Goal: Communication & Community: Connect with others

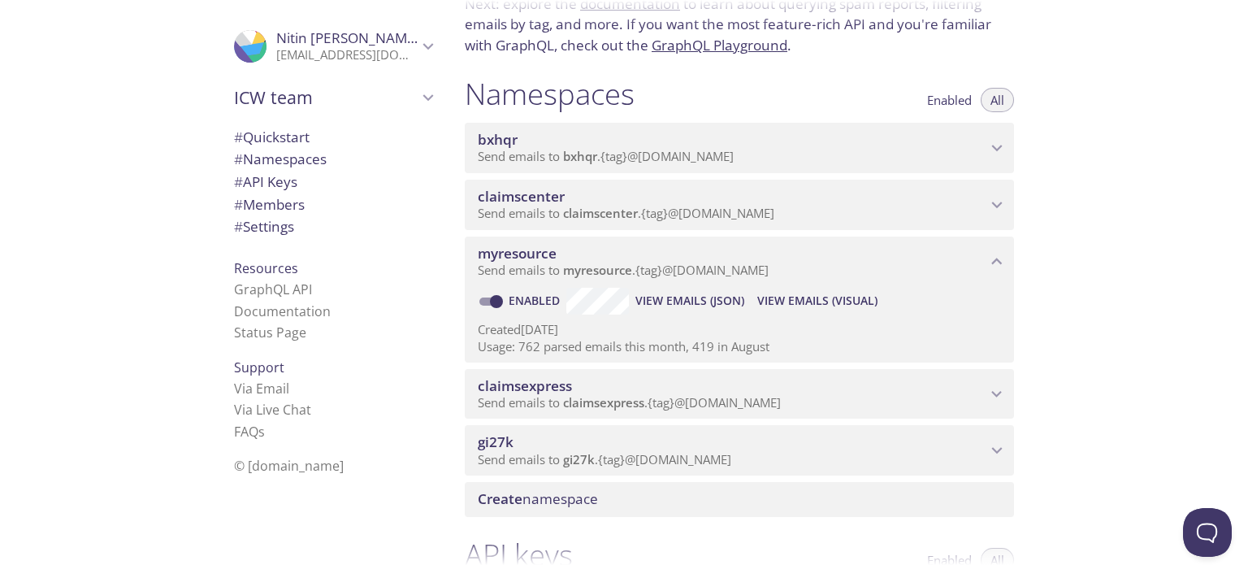
scroll to position [124, 0]
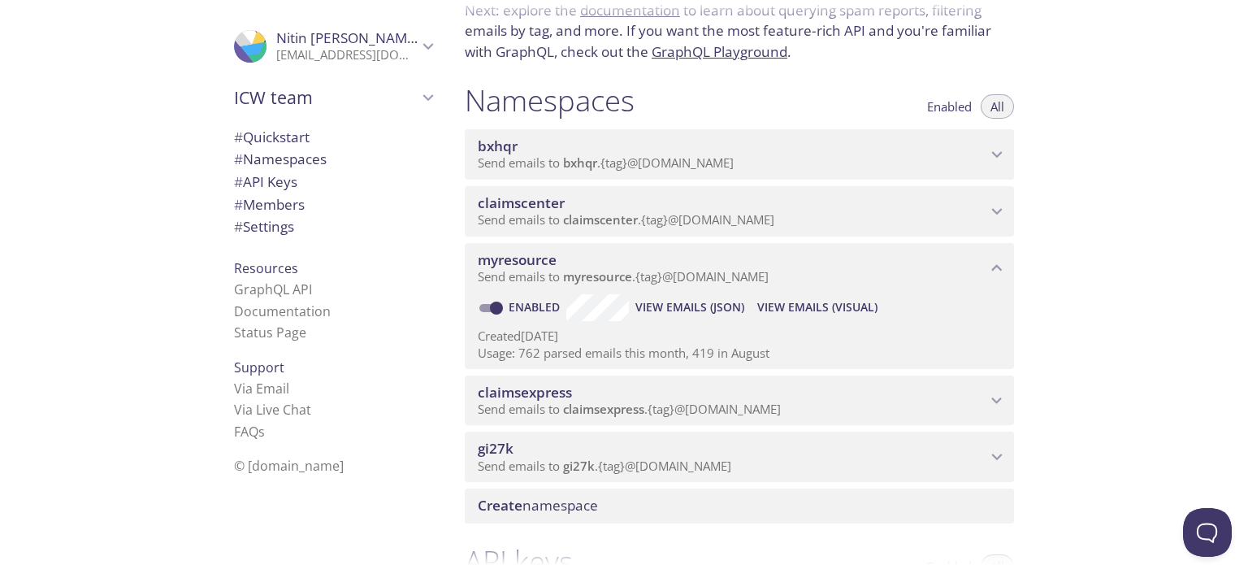
click at [1003, 259] on icon "myresource namespace" at bounding box center [997, 268] width 21 height 21
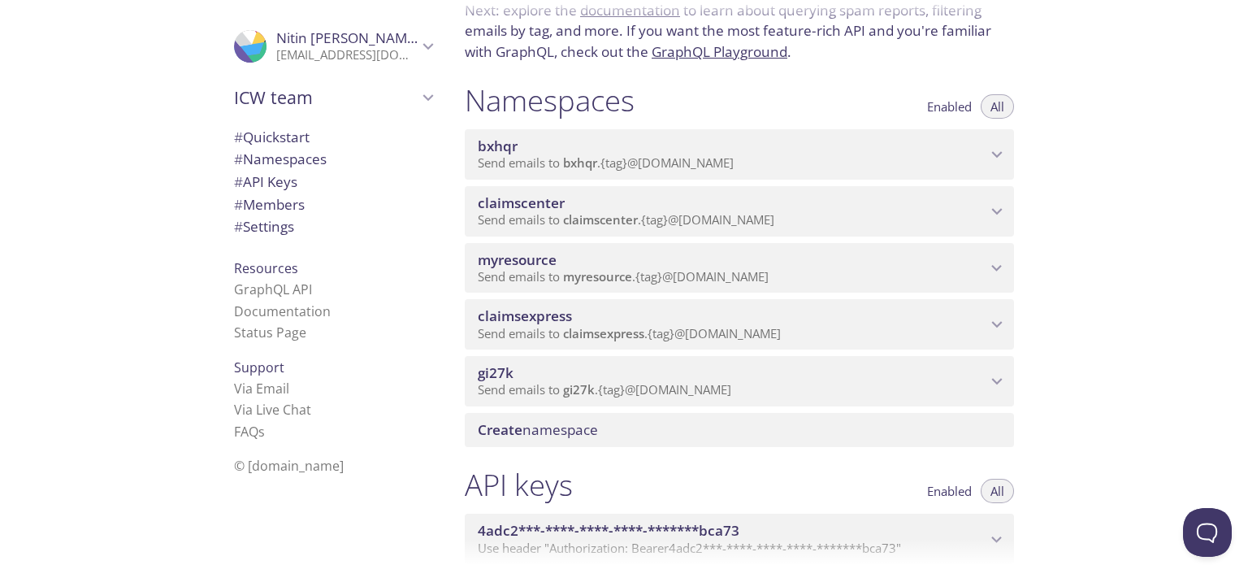
click at [1178, 93] on div "Quickstart Send a test email to [EMAIL_ADDRESS][DOMAIN_NAME] and then click her…" at bounding box center [850, 282] width 796 height 565
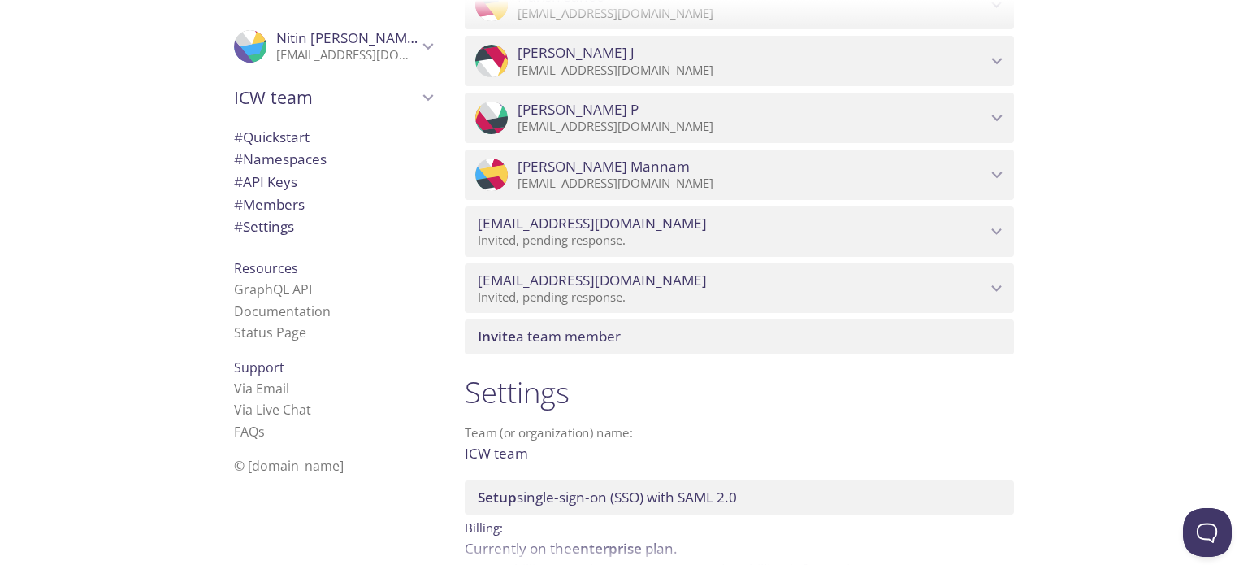
scroll to position [1878, 0]
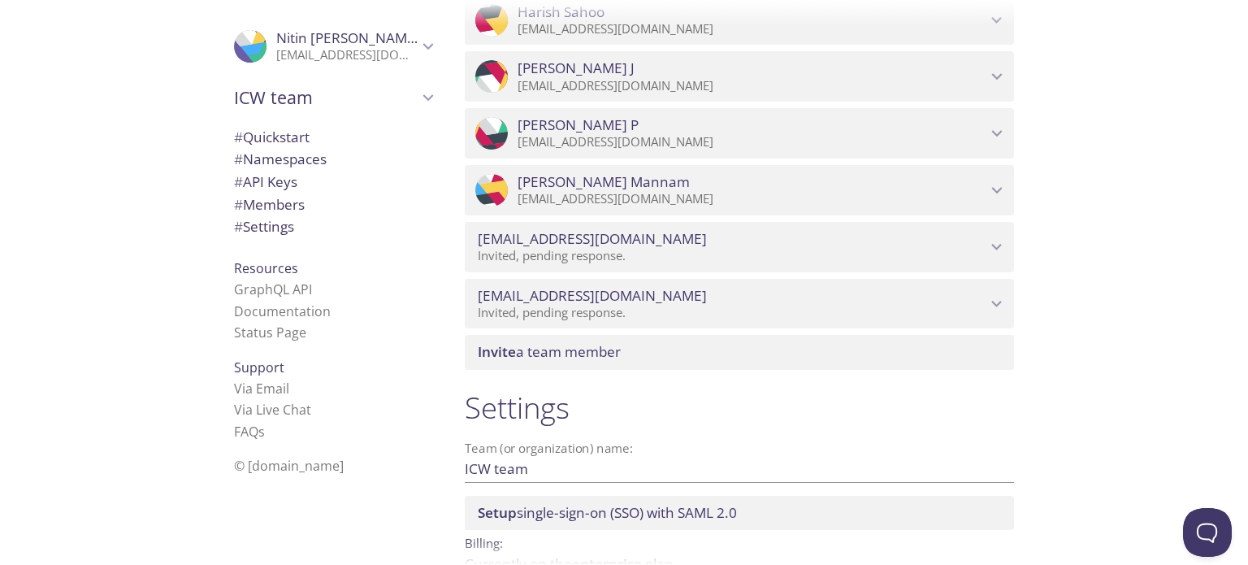
click at [637, 359] on span "Invite a team member" at bounding box center [743, 352] width 530 height 18
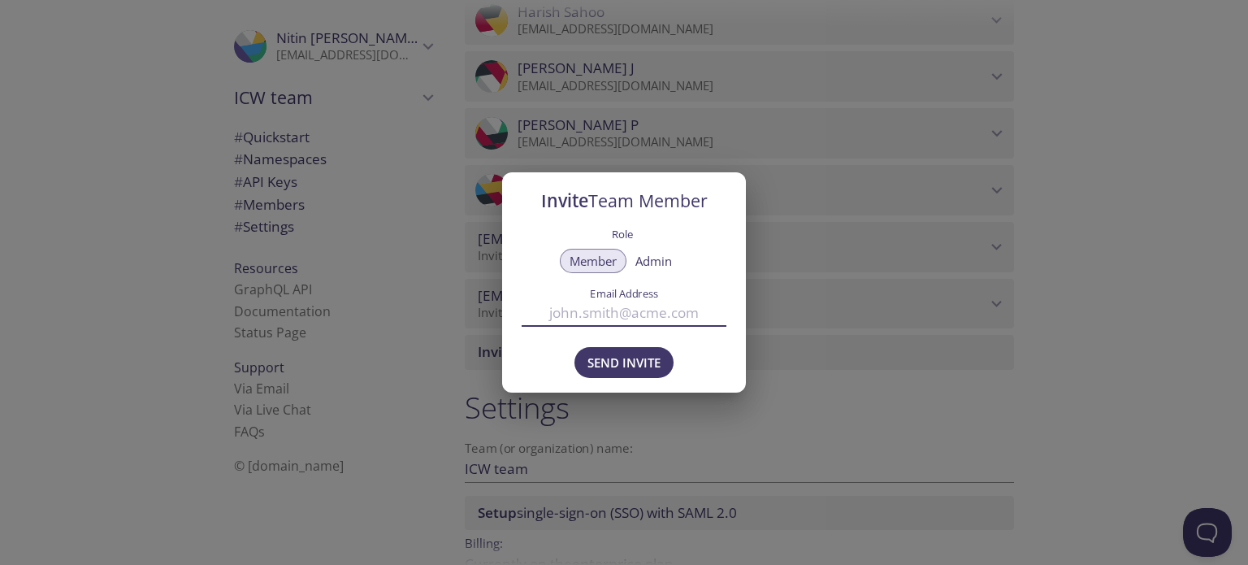
click at [628, 323] on input "Email Address" at bounding box center [624, 313] width 205 height 27
click at [614, 314] on input "Email Address" at bounding box center [624, 313] width 205 height 27
paste input "[EMAIL_ADDRESS][DOMAIN_NAME]"
type input "[EMAIL_ADDRESS][DOMAIN_NAME]"
click at [627, 363] on span "Send Invite" at bounding box center [624, 362] width 73 height 21
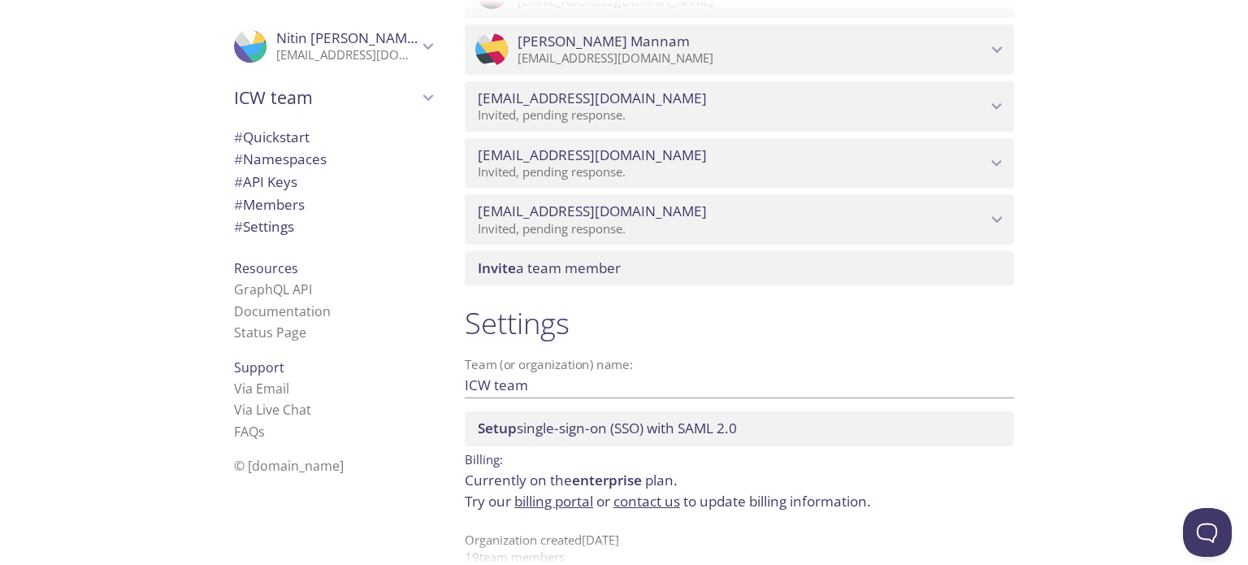
scroll to position [2022, 0]
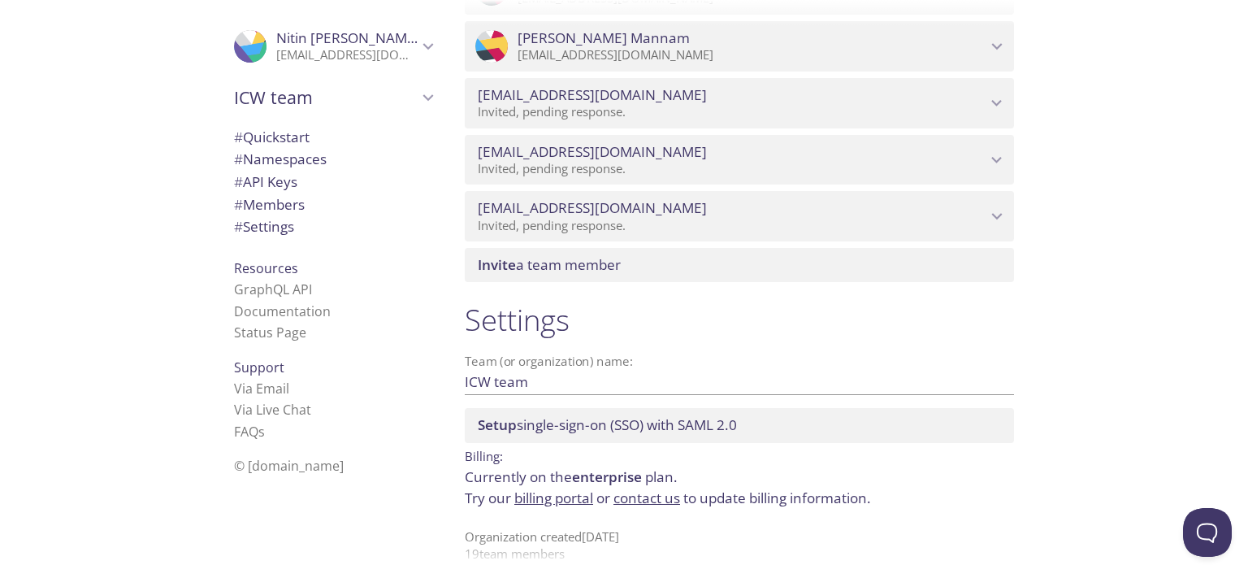
click at [634, 252] on div "Invite a team member" at bounding box center [739, 265] width 549 height 34
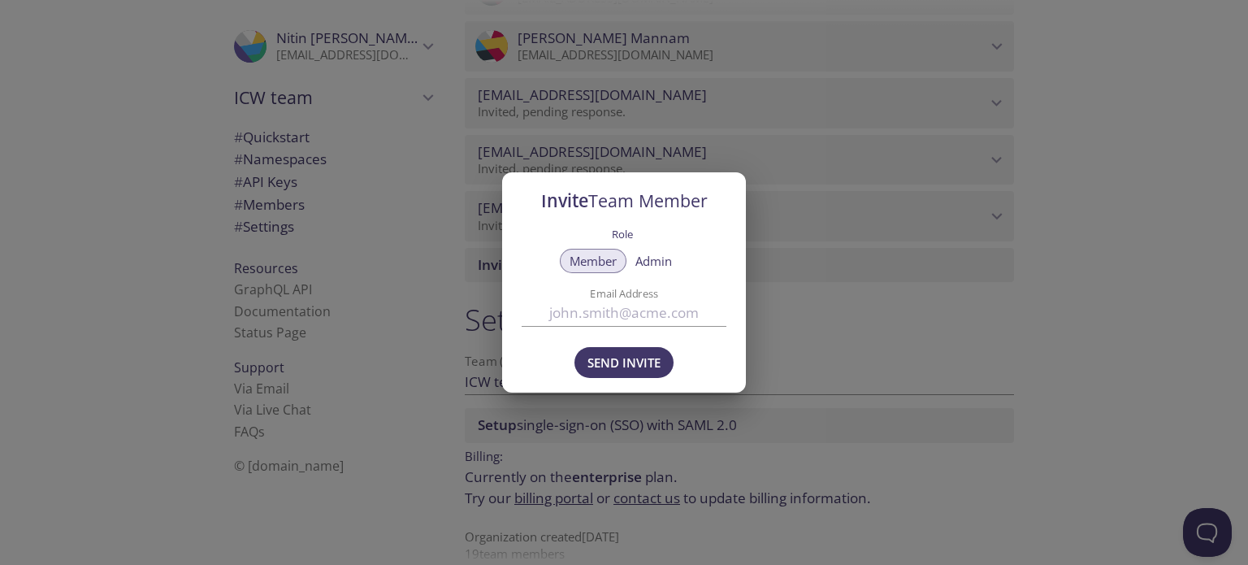
click at [604, 317] on input "Email Address" at bounding box center [624, 313] width 205 height 27
paste input "[EMAIL_ADDRESS][DOMAIN_NAME]"
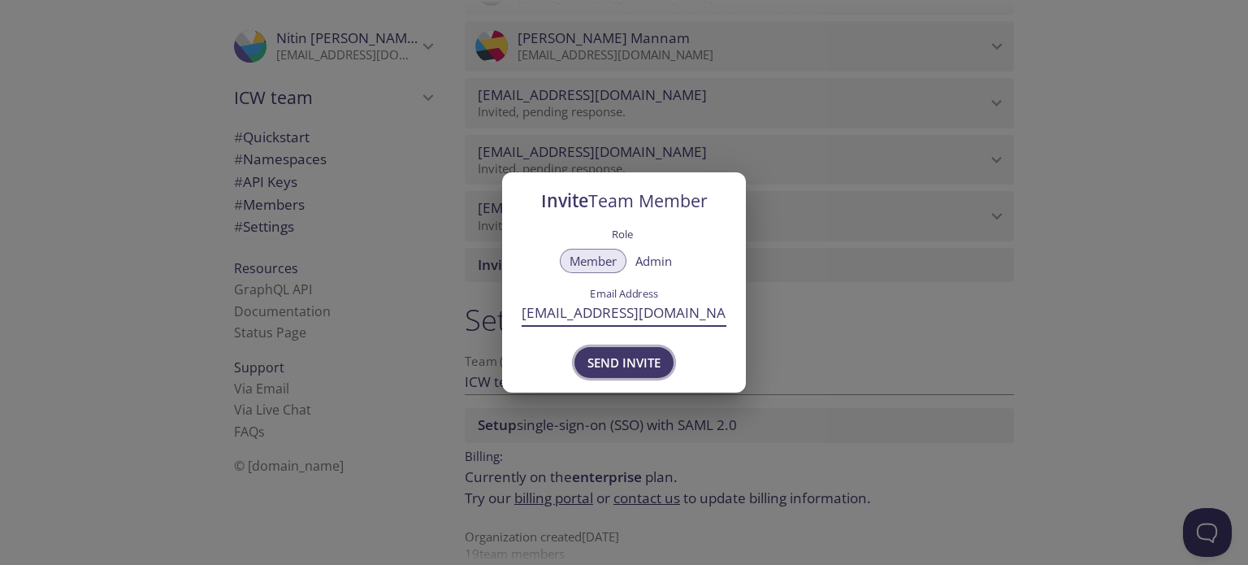
type input "[EMAIL_ADDRESS][DOMAIN_NAME]"
click at [619, 368] on span "Send Invite" at bounding box center [624, 362] width 73 height 21
